Goal: Task Accomplishment & Management: Use online tool/utility

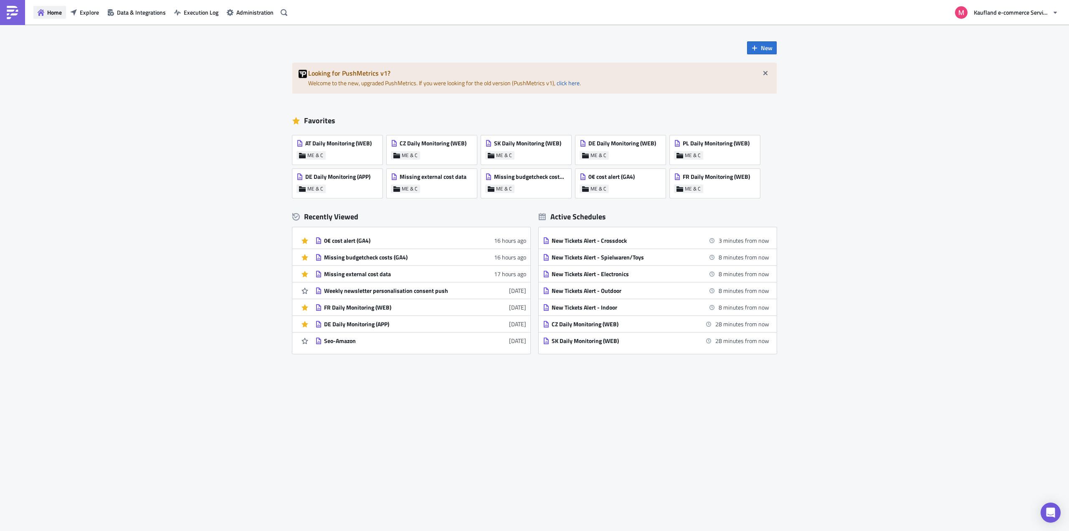
click at [46, 12] on button "Home" at bounding box center [49, 12] width 33 height 13
click at [93, 12] on span "Explore" at bounding box center [89, 12] width 19 height 9
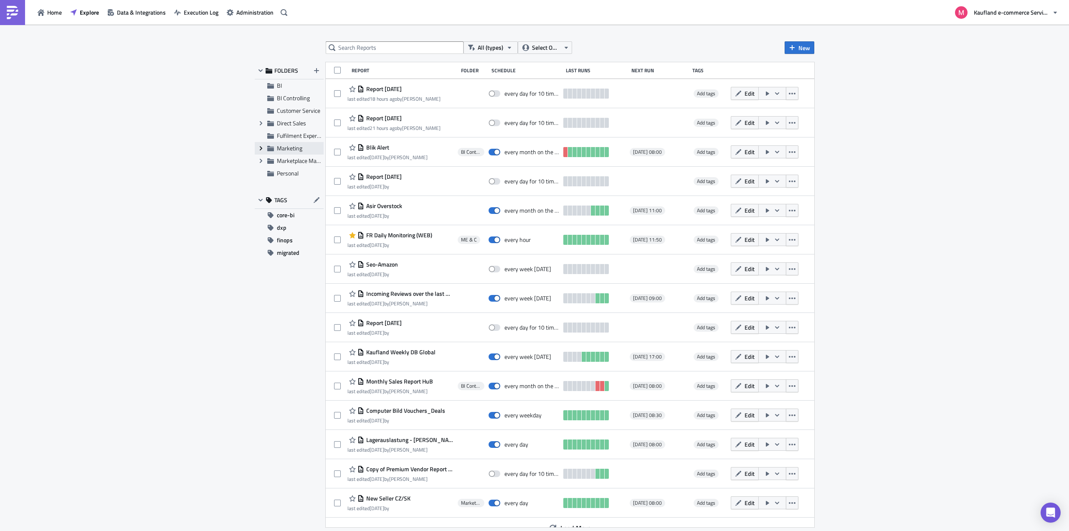
click at [261, 152] on span "Expand group" at bounding box center [261, 148] width 13 height 13
click at [288, 159] on span "CRM" at bounding box center [292, 160] width 12 height 9
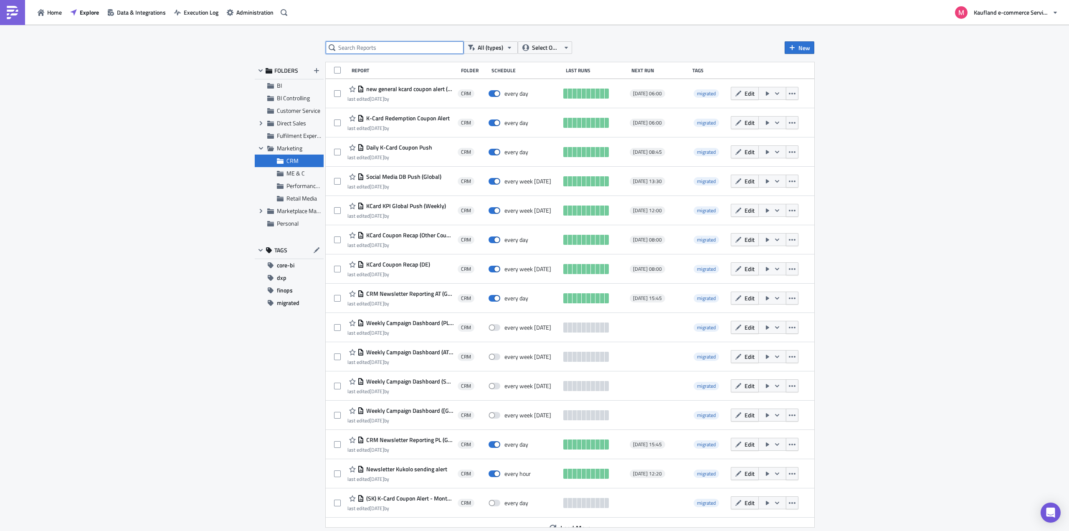
click at [373, 47] on input "text" at bounding box center [395, 47] width 138 height 13
type input "k"
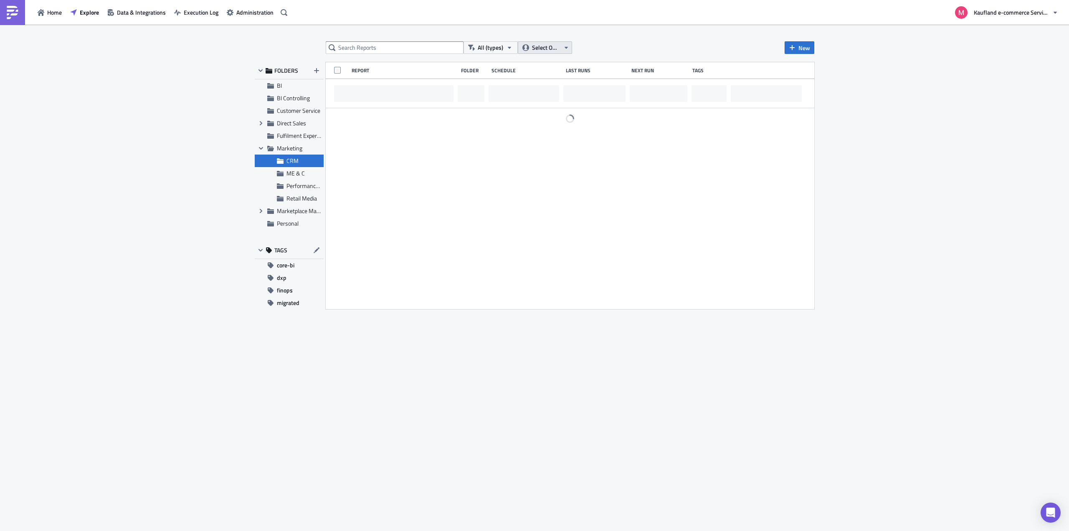
click at [544, 46] on span "Select Owner" at bounding box center [546, 47] width 28 height 9
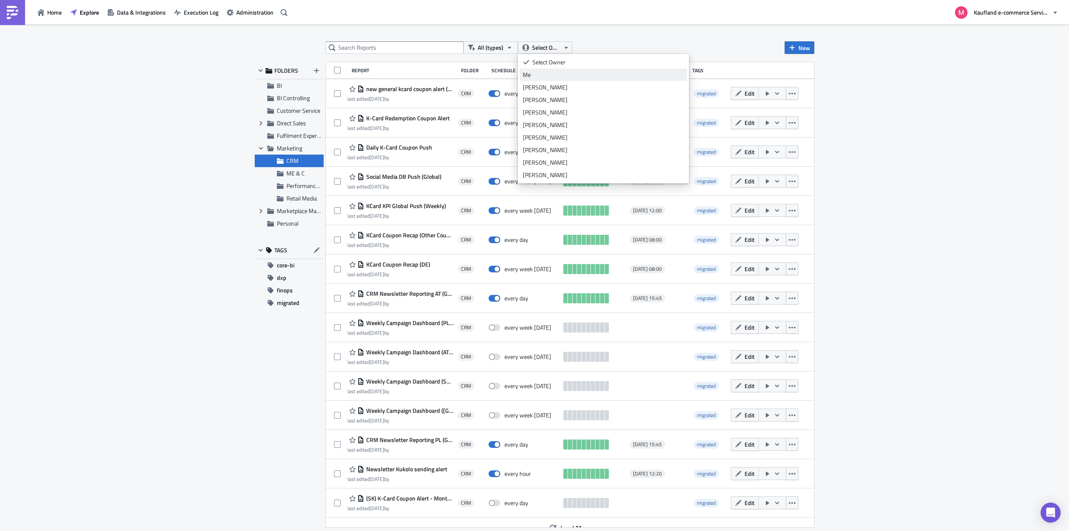
click at [544, 73] on div "Me" at bounding box center [603, 75] width 161 height 8
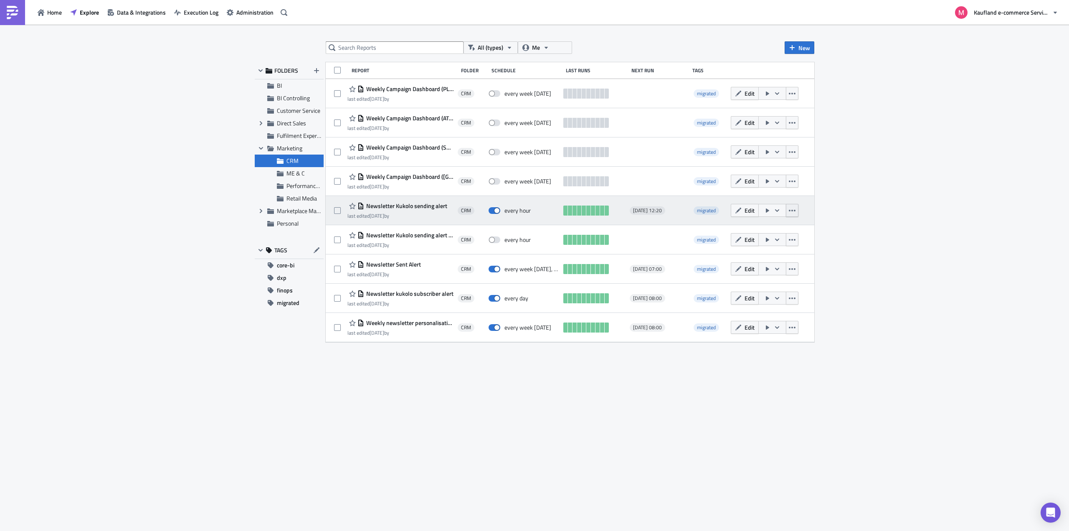
click at [795, 210] on icon "button" at bounding box center [792, 211] width 7 height 2
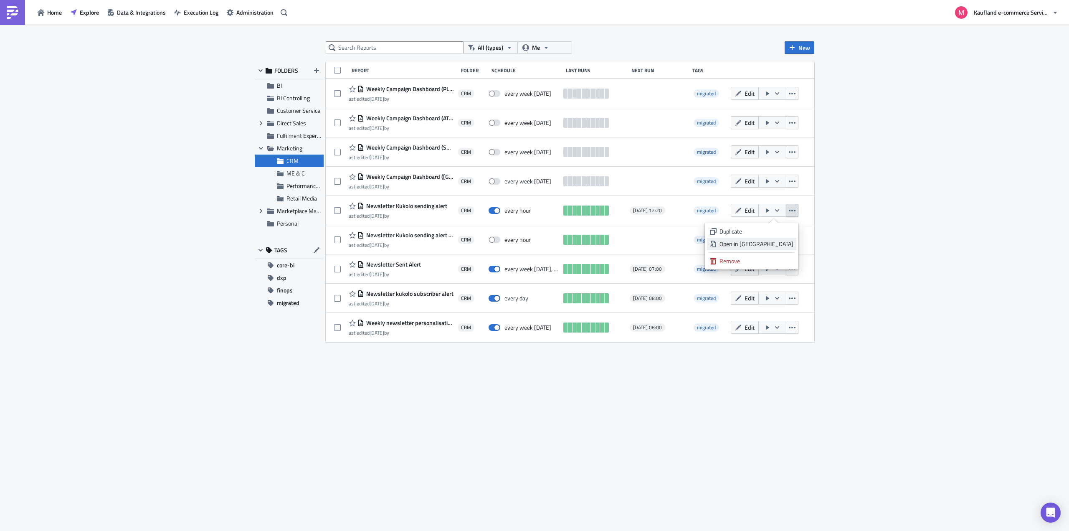
click at [762, 243] on div "Open in New Tab" at bounding box center [757, 244] width 74 height 8
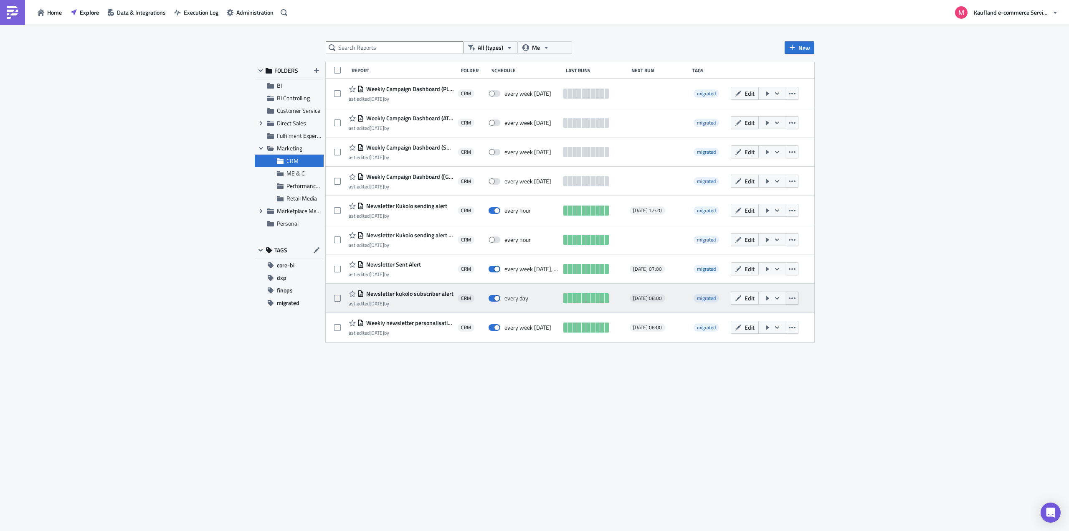
click at [793, 300] on icon "button" at bounding box center [792, 298] width 7 height 7
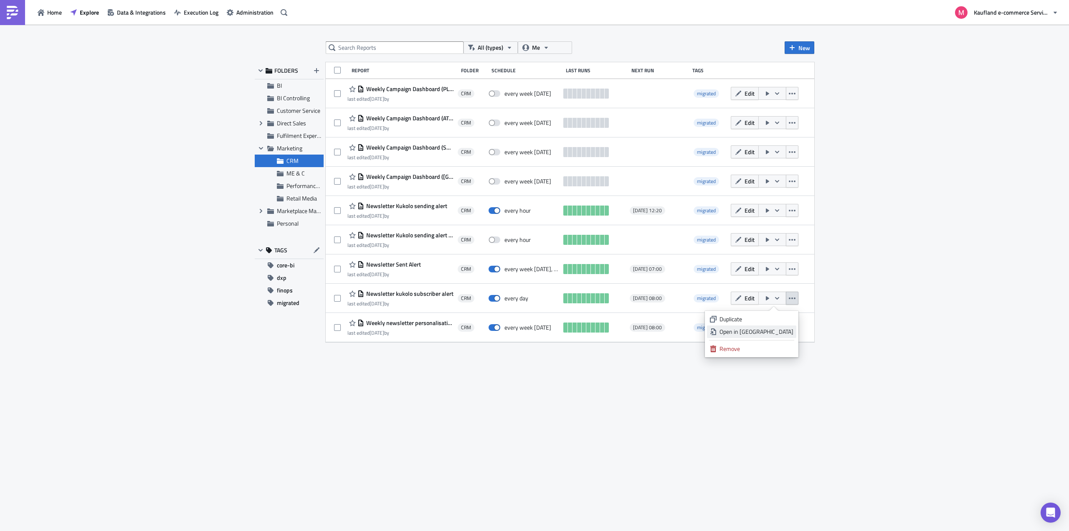
click at [772, 331] on div "Open in New Tab" at bounding box center [757, 331] width 74 height 8
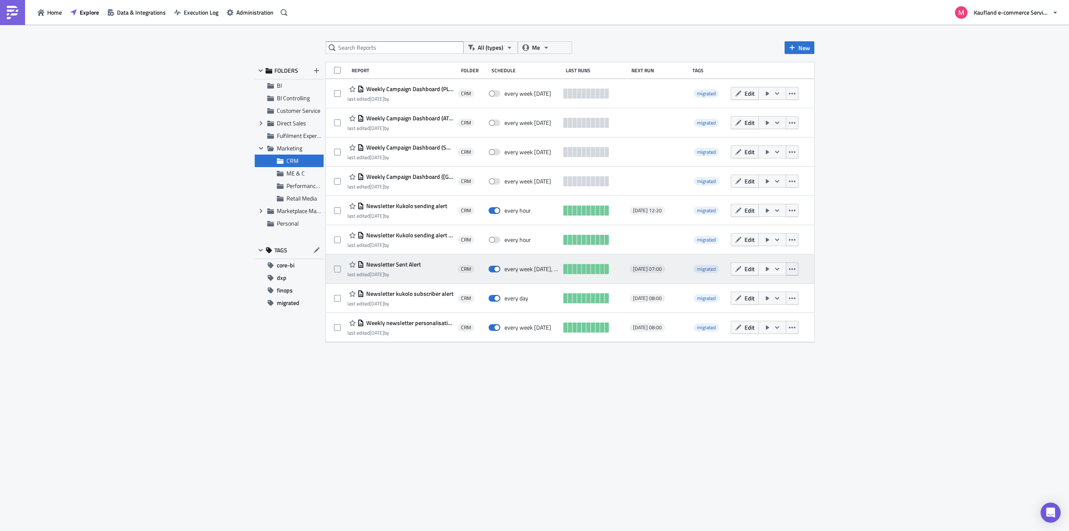
click at [793, 272] on icon "button" at bounding box center [792, 269] width 7 height 7
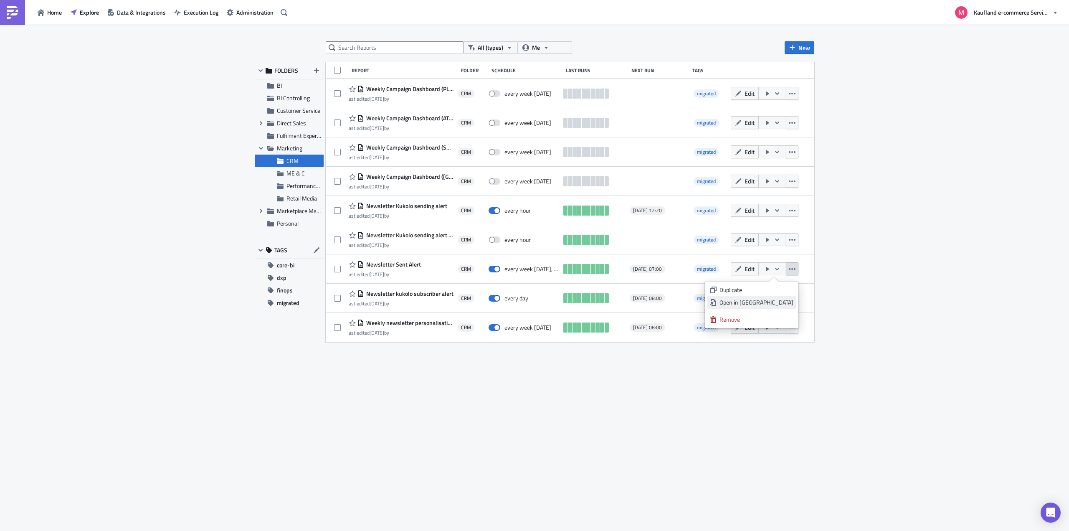
click at [776, 302] on div "Open in New Tab" at bounding box center [757, 302] width 74 height 8
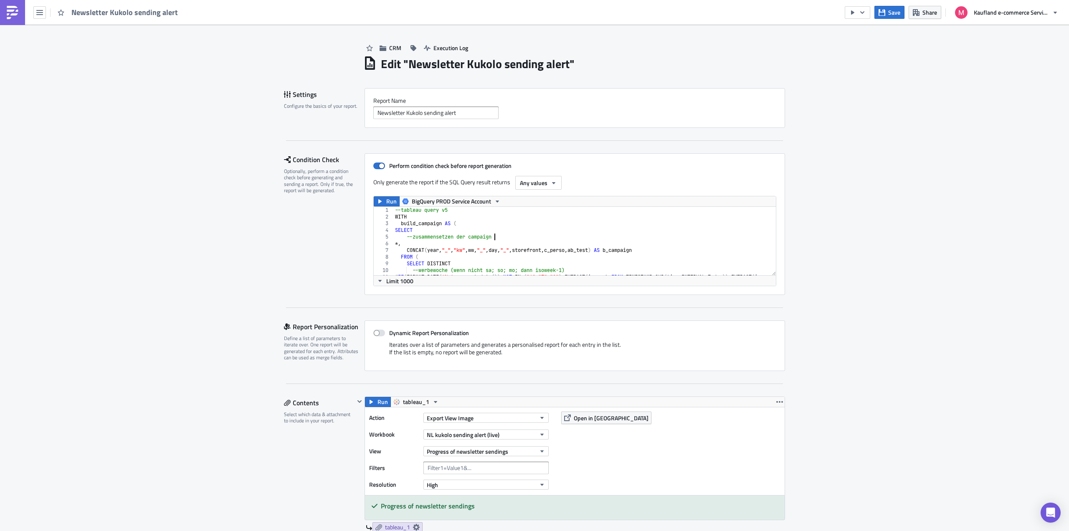
click at [503, 239] on div "--tableau query v5 WITH build_campaign AS ( SELECT --zusammensetzen der campaig…" at bounding box center [851, 245] width 917 height 76
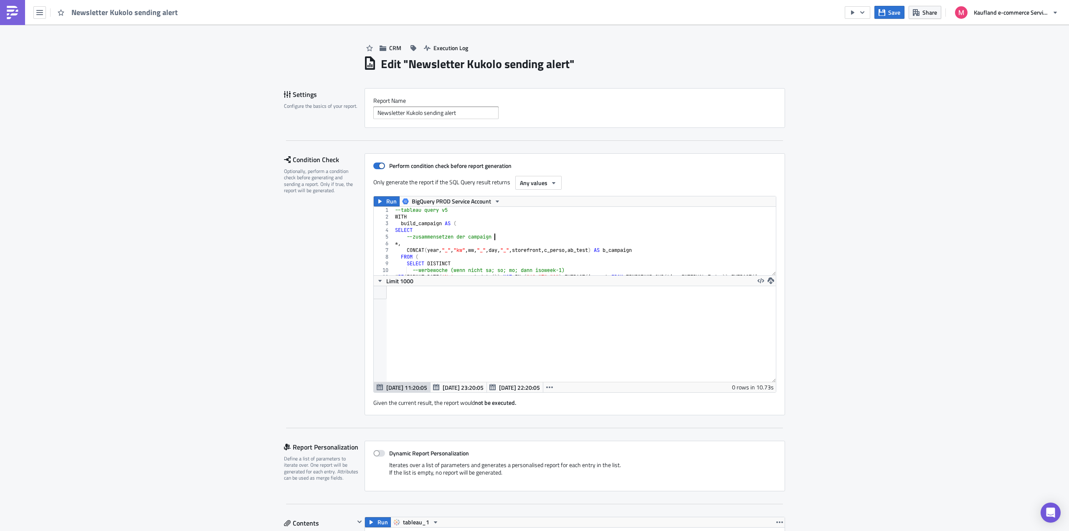
scroll to position [96, 402]
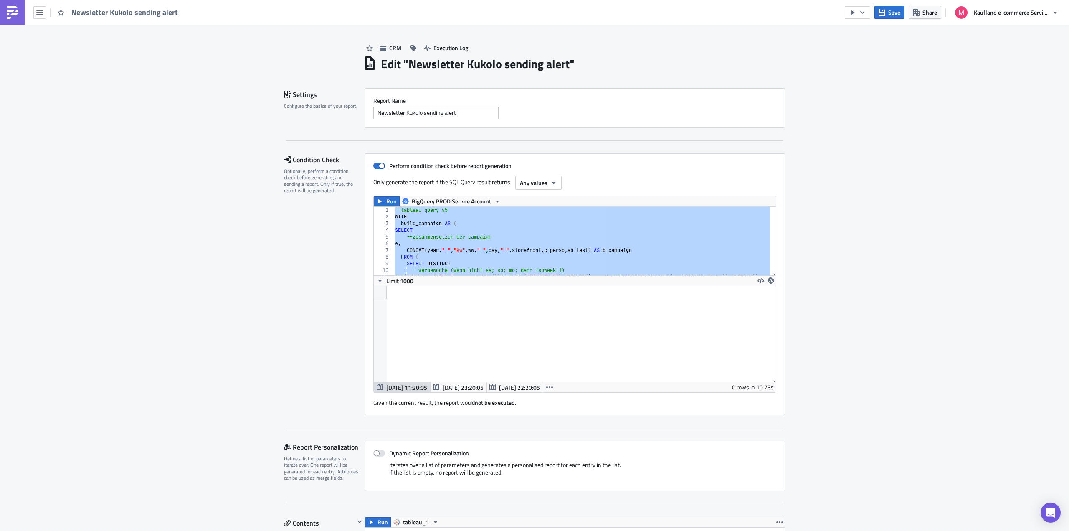
click at [585, 256] on div "--tableau query v5 WITH build_campaign AS ( SELECT --zusammensetzen der campaig…" at bounding box center [581, 241] width 376 height 68
click at [587, 233] on div "--tableau query v5 WITH build_campaign AS ( SELECT --zusammensetzen der campaig…" at bounding box center [581, 241] width 376 height 68
paste textarea
type textarea "where trigger = "send_alert" and hour = extract(hour from (timestamp_sub(curren…"
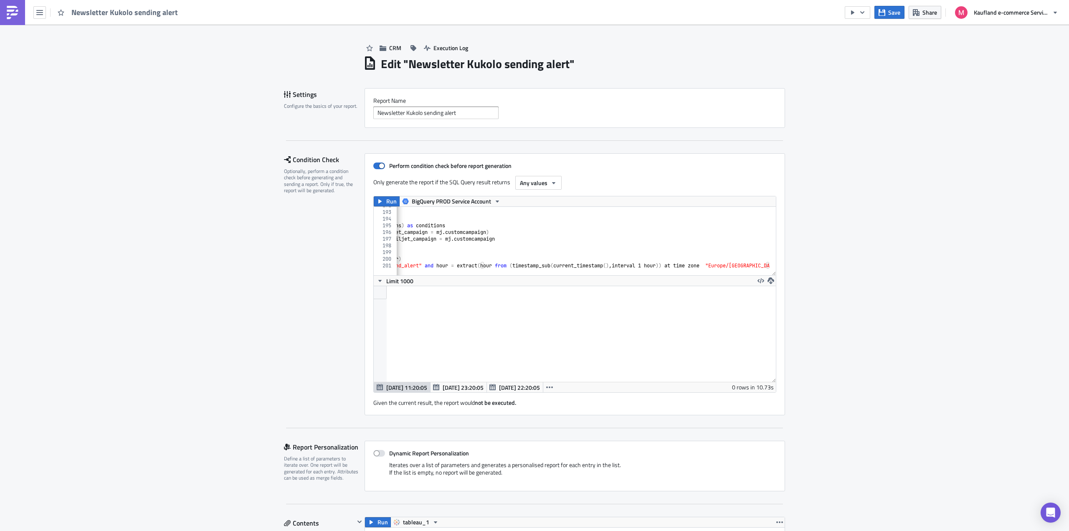
scroll to position [0, 58]
click at [374, 199] on button "Run" at bounding box center [387, 201] width 26 height 10
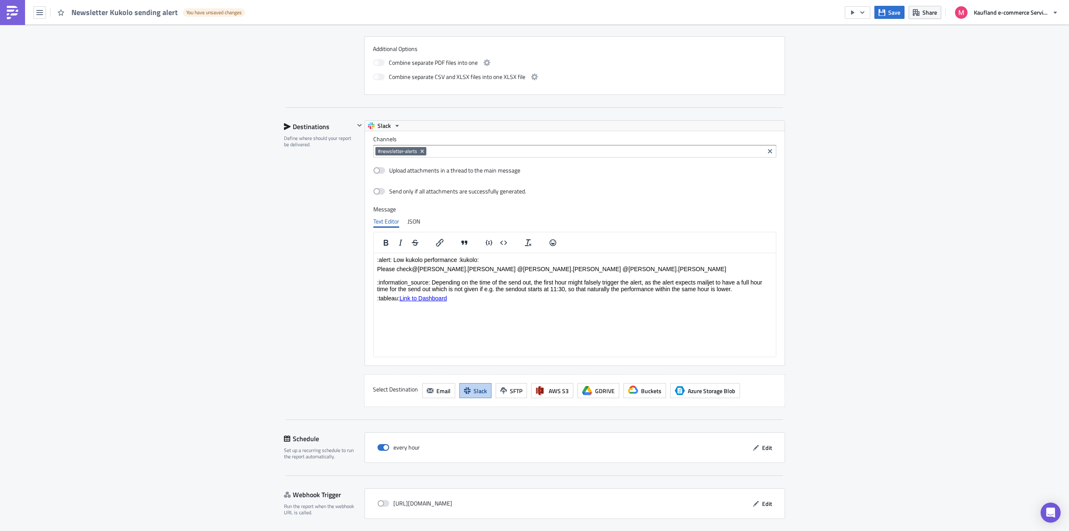
scroll to position [697, 0]
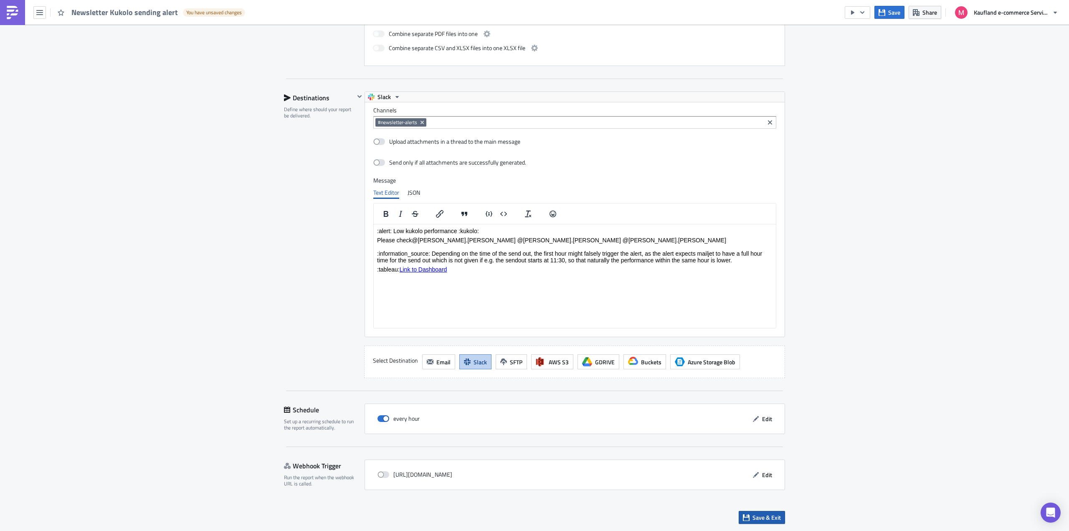
click at [769, 517] on span "Save & Exit" at bounding box center [767, 517] width 28 height 9
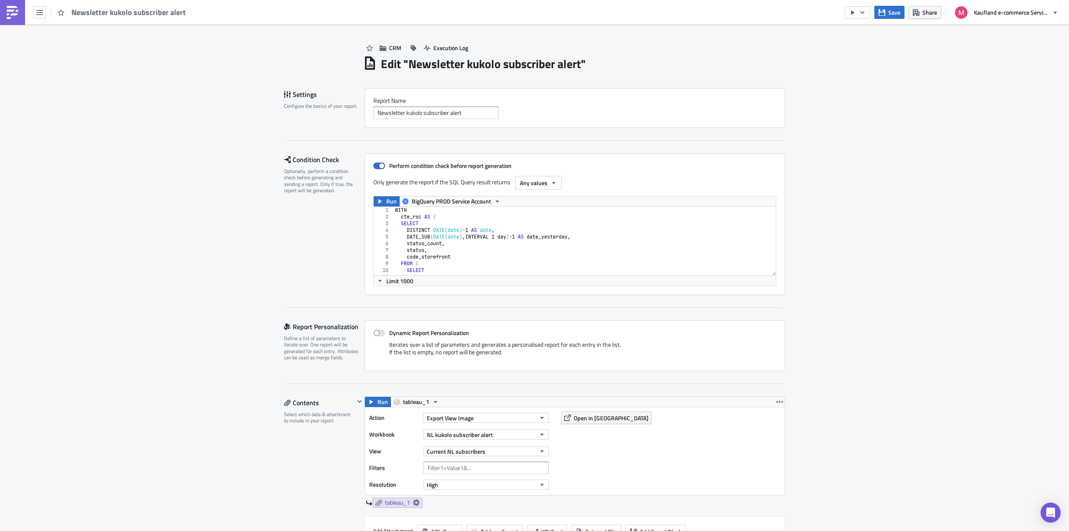
click at [554, 245] on div "WITH cte_rsc AS ( SELECT DISTINCT DATE ( date ) -1 AS date , DATE_SUB ( DATE ( …" at bounding box center [581, 248] width 376 height 82
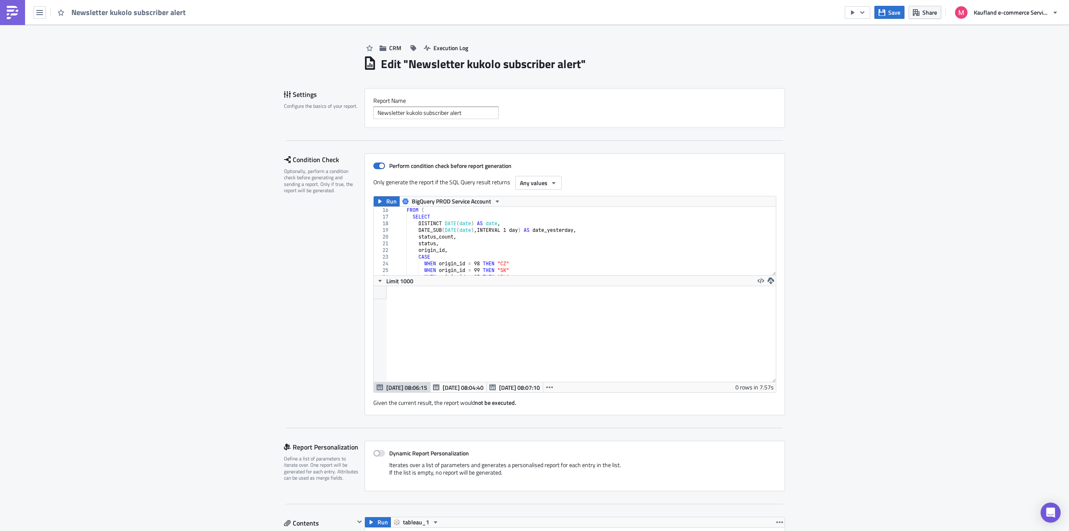
scroll to position [125, 0]
drag, startPoint x: 511, startPoint y: 256, endPoint x: 422, endPoint y: 260, distance: 88.6
click at [422, 260] on div "DATE_SUB ( DATE ( date ) , INTERVAL 1 day ) AS date_yesterday , status_count , …" at bounding box center [581, 243] width 376 height 82
type textarea "WHEN origin_id = 94 THEN "AT""
click at [533, 257] on div "DATE_SUB ( DATE ( date ) , INTERVAL 1 day ) AS date_yesterday , status_count , …" at bounding box center [581, 241] width 376 height 68
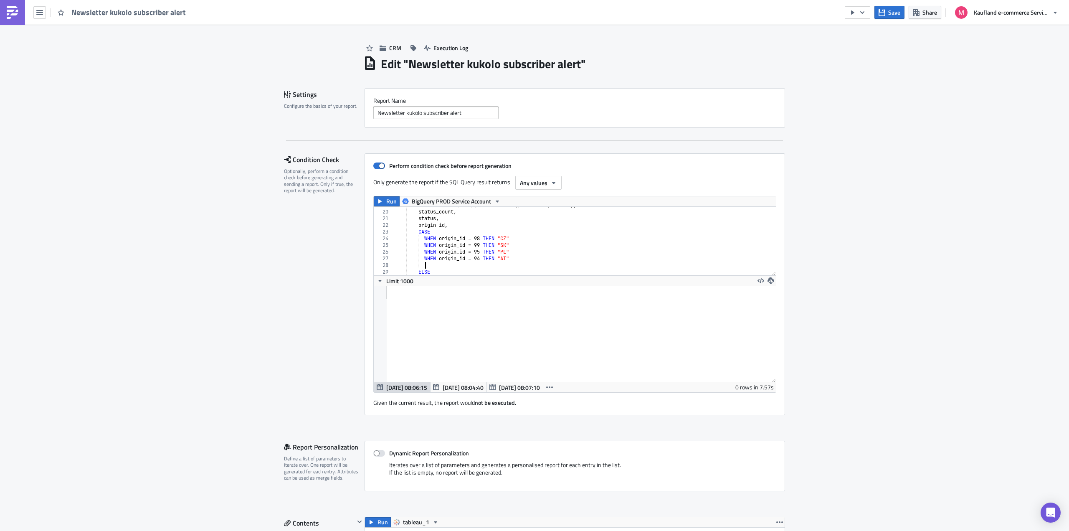
scroll to position [0, 2]
paste textarea "WHEN origin_id = 94 THEN "AT""
type textarea "WHEN origin_id = 91 THEN "FR""
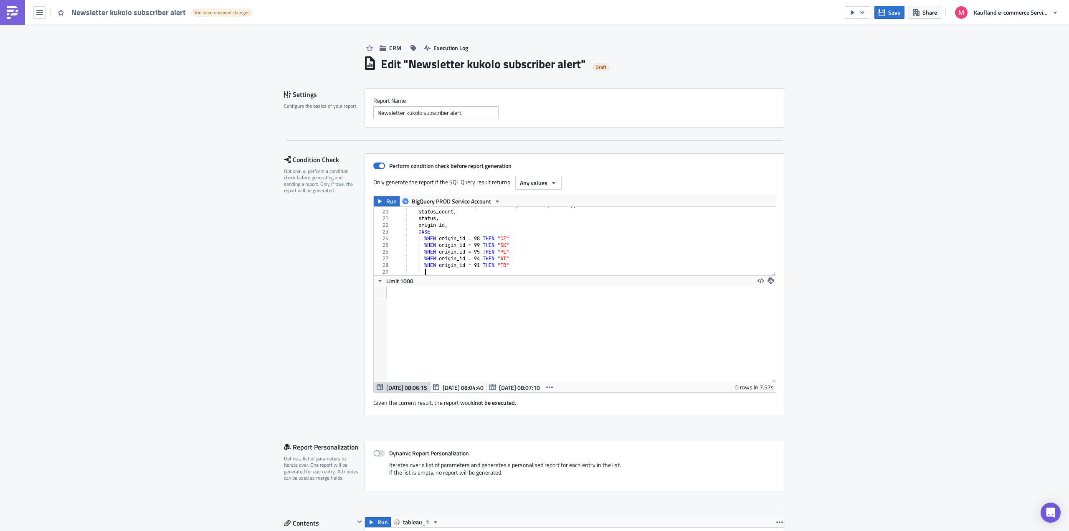
paste textarea "WHEN origin_id = 94 THEN "AT""
click at [489, 273] on div ") AS old ON cur . date_yesterday = old . date AND cur . status = old . status_y…" at bounding box center [583, 243] width 373 height 82
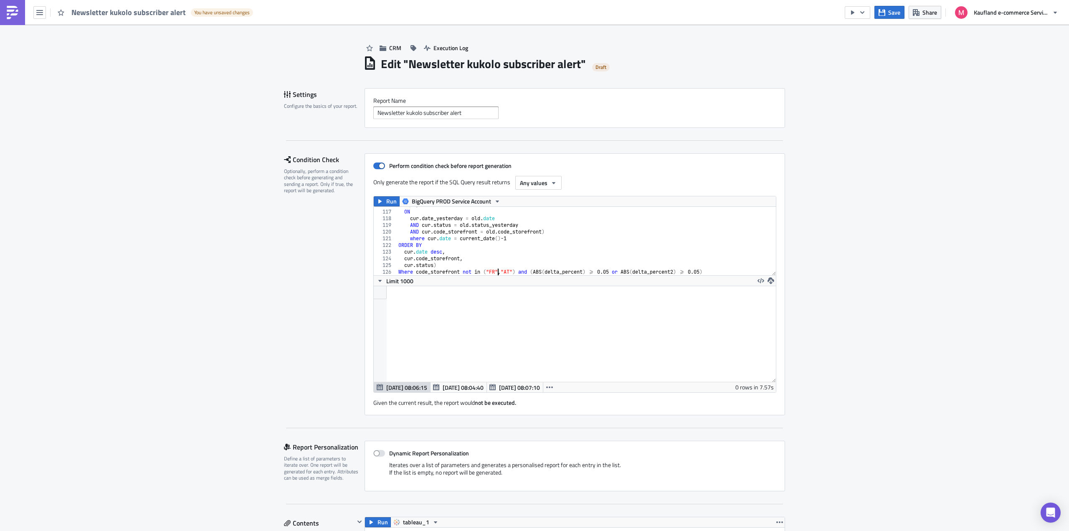
click at [503, 269] on div ") AS old ON cur . date_yesterday = old . date AND cur . status = old . status_y…" at bounding box center [583, 243] width 373 height 82
click at [554, 258] on div ") AS old ON cur . date_yesterday = old . date AND cur . status = old . status_y…" at bounding box center [583, 243] width 373 height 82
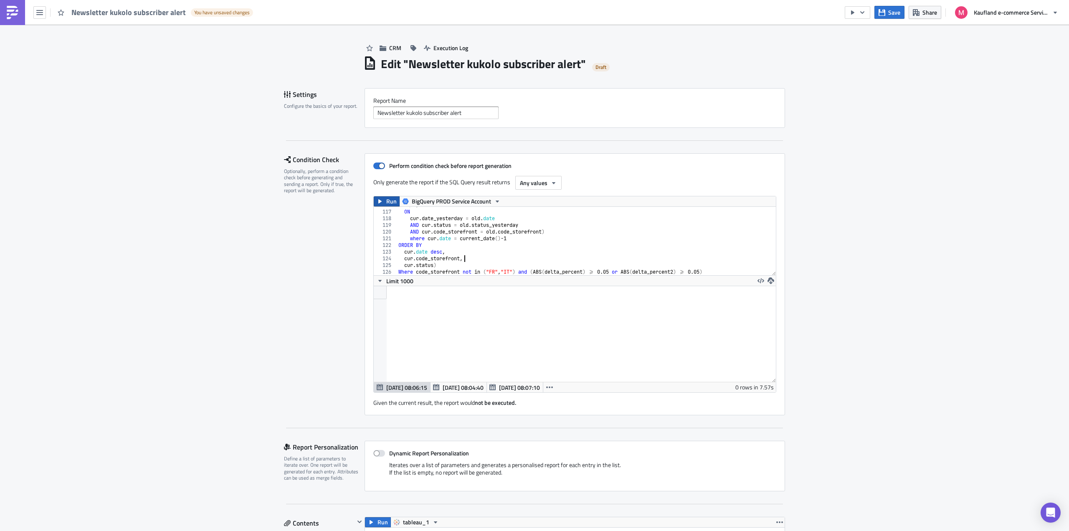
type textarea "cur.code_storefront,"
click at [382, 198] on button "Run" at bounding box center [387, 201] width 26 height 10
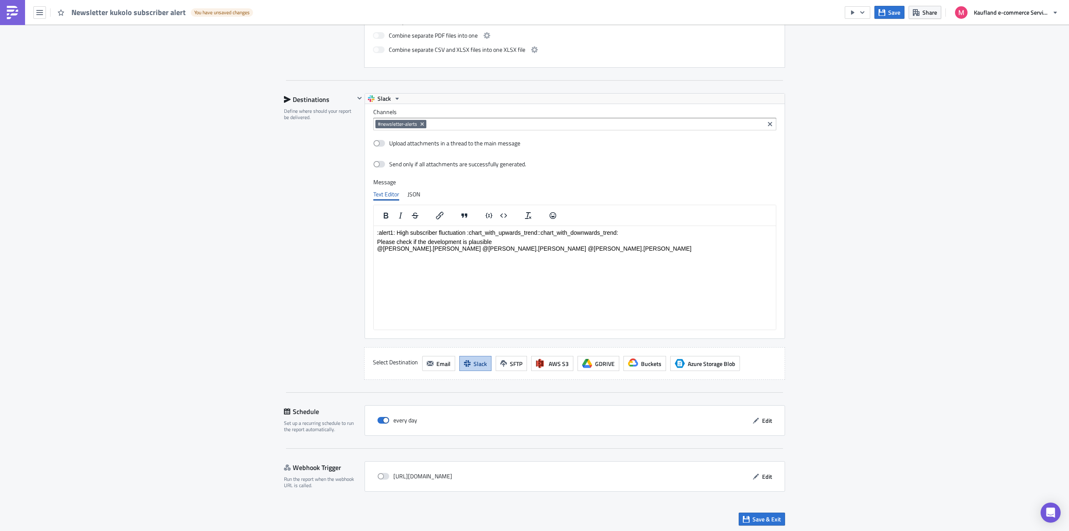
scroll to position [672, 0]
click at [759, 518] on span "Save & Exit" at bounding box center [767, 517] width 28 height 9
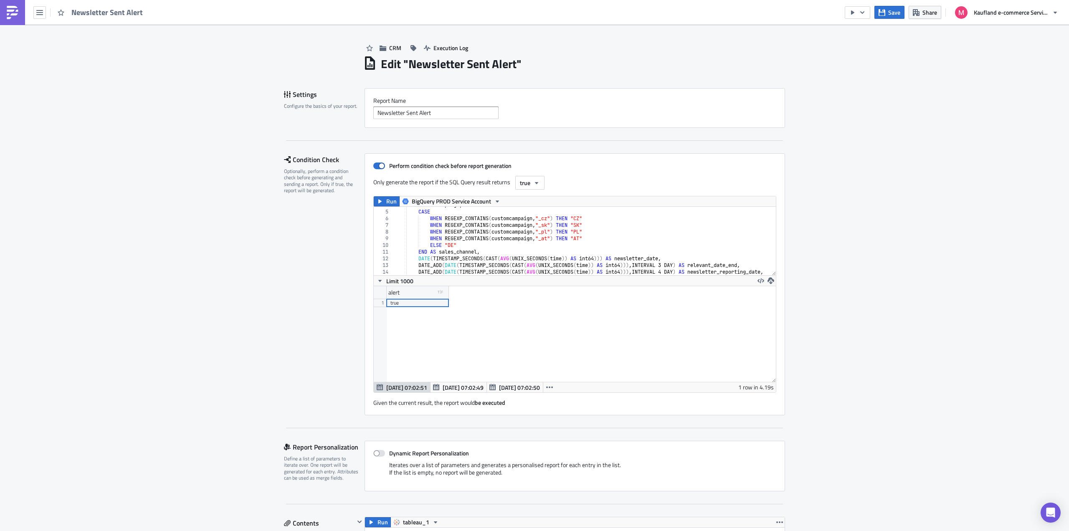
scroll to position [25, 0]
type textarea "WHEN REGEXP_CONTAINS(customcampaign, "_at") THEN "AT""
drag, startPoint x: 595, startPoint y: 238, endPoint x: 429, endPoint y: 236, distance: 165.8
click at [429, 236] on div "customcampaign , CASE WHEN REGEXP_CONTAINS ( customcampaign , "_cz" ) THEN "CZ"…" at bounding box center [618, 240] width 451 height 76
click at [600, 238] on div "customcampaign , CASE WHEN REGEXP_CONTAINS ( customcampaign , "_cz" ) THEN "CZ"…" at bounding box center [581, 241] width 376 height 68
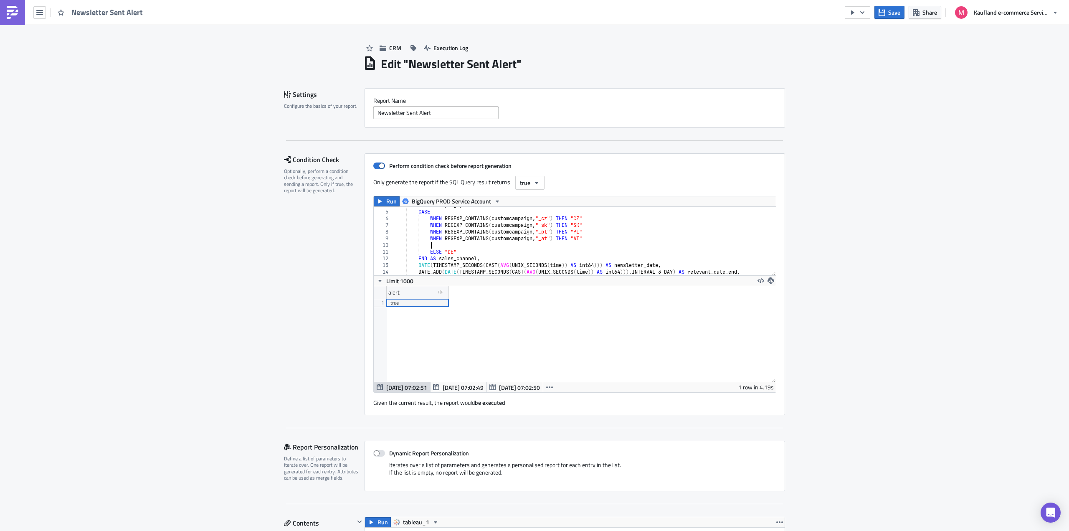
scroll to position [0, 3]
paste textarea "WHEN REGEXP_CONTAINS(customcampaign, "_at") THEN "AT""
type textarea "WHEN REGEXP_CONTAINS(customcampaign, "_at") THEN "AT""
paste textarea "WHEN REGEXP_CONTAINS(customcampaign, "_at") THEN "AT""
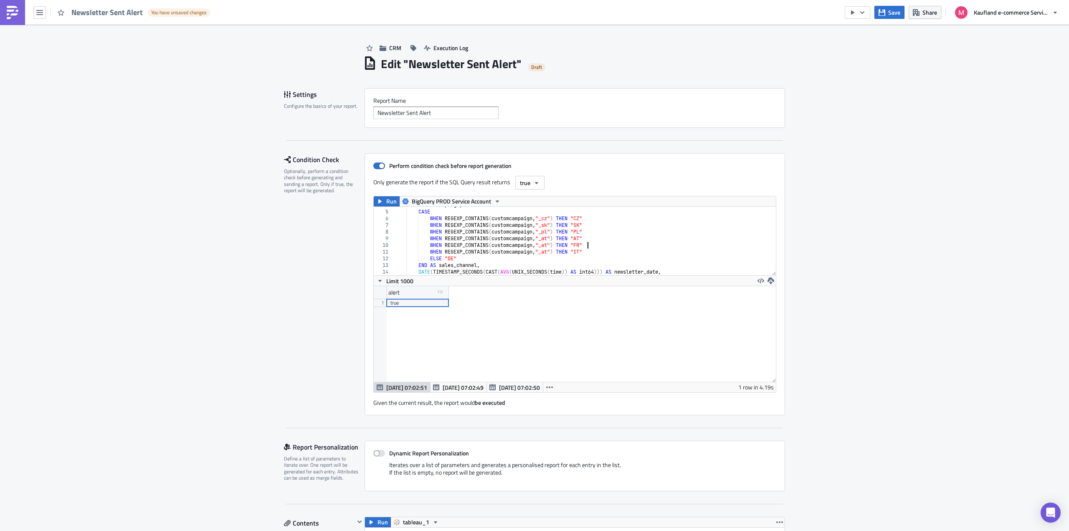
scroll to position [0, 16]
click at [554, 248] on div "customcampaign , CASE WHEN REGEXP_CONTAINS ( customcampaign , "_cz" ) THEN "CZ"…" at bounding box center [618, 240] width 451 height 76
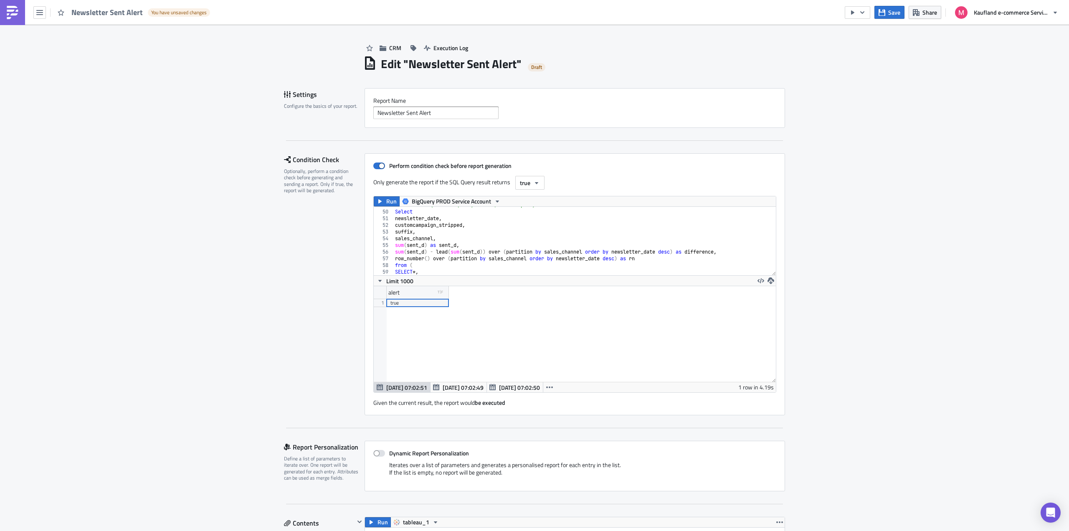
scroll to position [251, 0]
click at [577, 238] on div "select case when split ( customcampaign_stripped , "_" ) [ SAFE_OFFSET ( 3 ) ] …" at bounding box center [618, 241] width 451 height 76
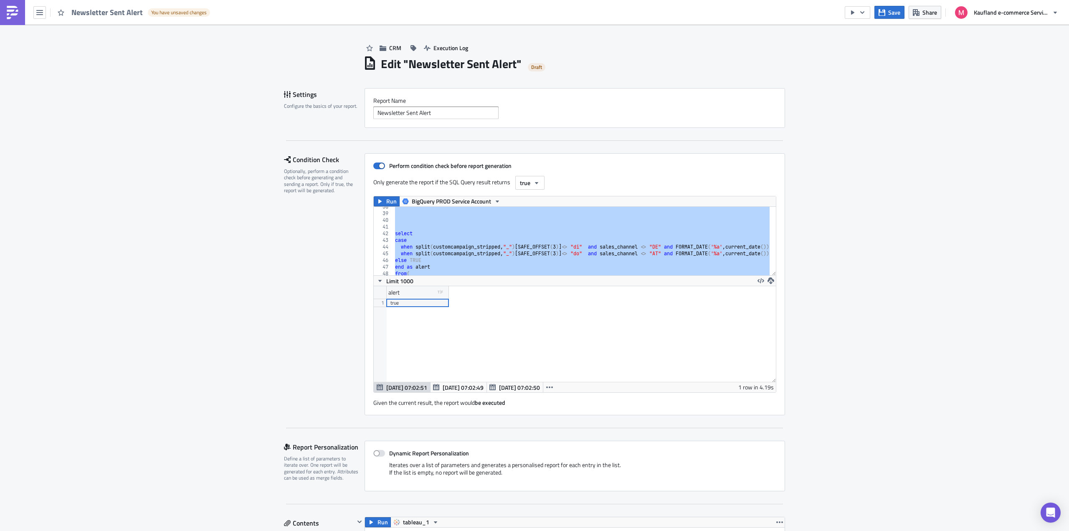
click at [705, 237] on div "select case when split ( customcampaign_stripped , "_" ) [ SAFE_OFFSET ( 3 ) ] …" at bounding box center [581, 241] width 376 height 68
type textarea "case"
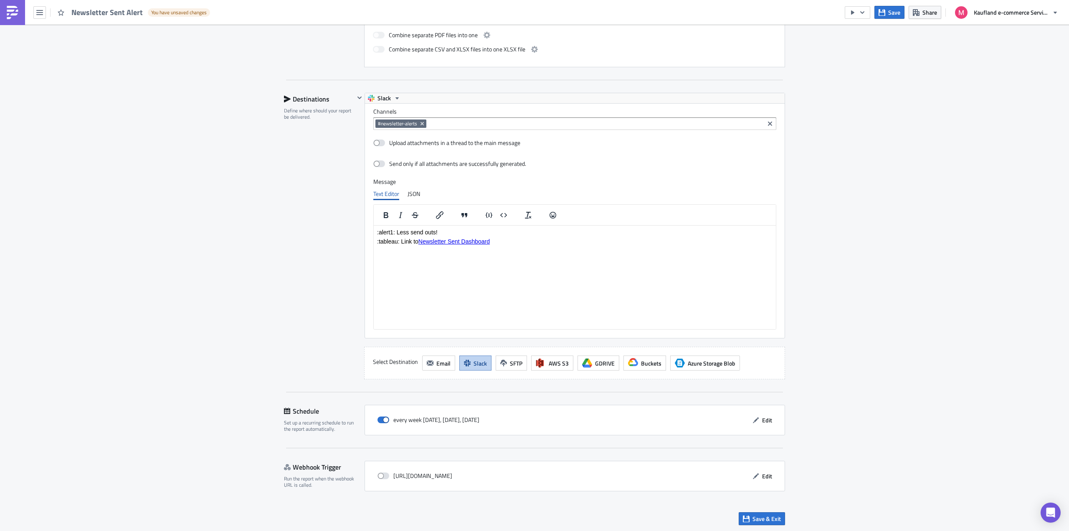
scroll to position [722, 0]
click at [770, 522] on button "Save & Exit" at bounding box center [762, 517] width 46 height 13
